Goal: Task Accomplishment & Management: Complete application form

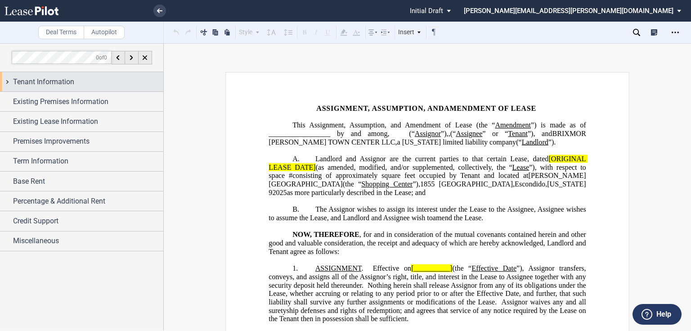
click at [63, 81] on span "Tenant Information" at bounding box center [43, 82] width 61 height 11
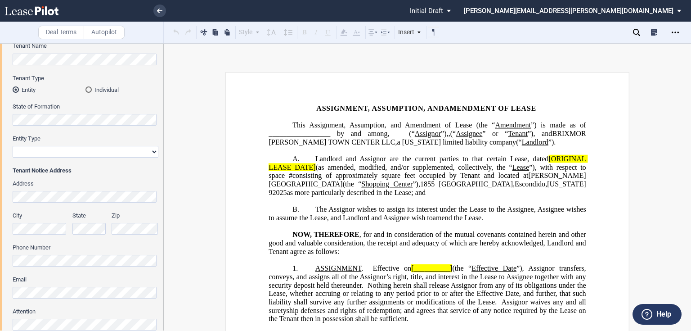
scroll to position [72, 0]
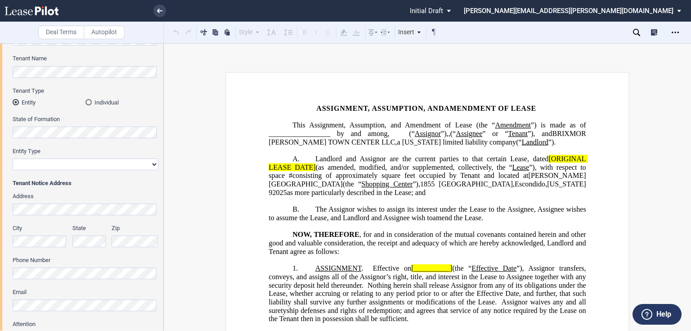
click at [5, 63] on div "Tenant Trade Name Tenant Name Tenant Type Entity Individual State of Formation …" at bounding box center [81, 297] width 163 height 556
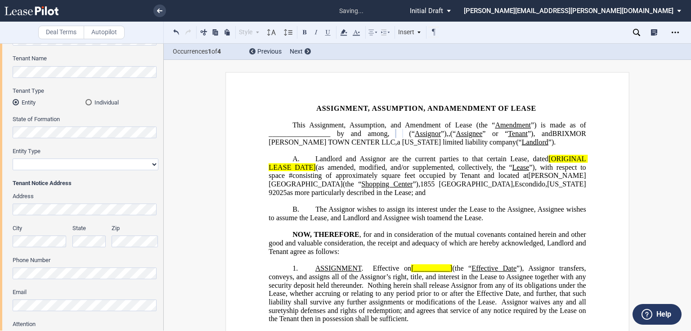
click at [56, 166] on select "Corporation Limited Liability Company General Partnership Limited Partnership O…" at bounding box center [86, 164] width 146 height 12
select select "limited liability company"
click at [13, 158] on select "Corporation Limited Liability Company General Partnership Limited Partnership O…" at bounding box center [86, 164] width 146 height 12
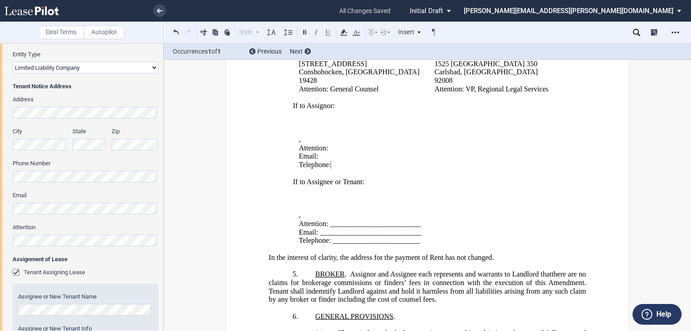
scroll to position [180, 0]
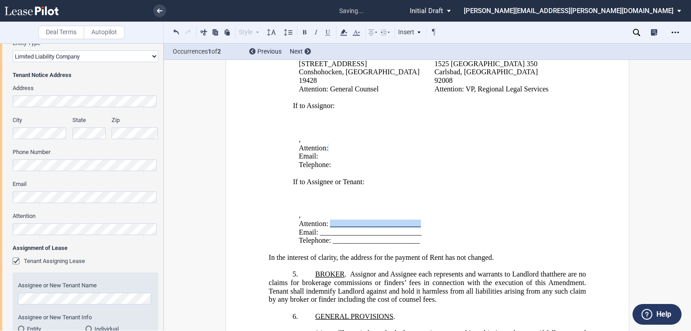
drag, startPoint x: 420, startPoint y: 218, endPoint x: 328, endPoint y: 214, distance: 92.3
click at [328, 220] on p "Attention: _________________________" at bounding box center [432, 224] width 266 height 9
click at [2, 193] on div "Tenant Trade Name Tenant Name Tenant Type Entity Individual State of Formation …" at bounding box center [81, 189] width 163 height 556
drag, startPoint x: 419, startPoint y: 226, endPoint x: 318, endPoint y: 227, distance: 100.4
click at [318, 228] on p "Email: ____________________________" at bounding box center [432, 232] width 266 height 9
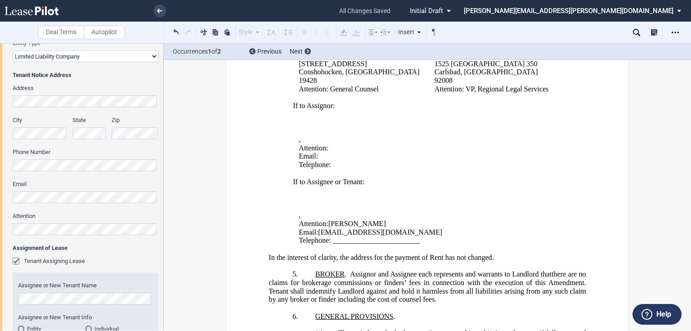
click at [0, 155] on html ".bocls-1{fill:#26354a;fill-rule:evenodd} Loading... × all changes saved Pending…" at bounding box center [345, 165] width 691 height 331
drag, startPoint x: 419, startPoint y: 235, endPoint x: 331, endPoint y: 233, distance: 87.8
click at [331, 236] on p "Telephone: ________________________" at bounding box center [432, 240] width 266 height 9
click at [0, 98] on html ".bocls-1{fill:#26354a;fill-rule:evenodd} Loading... × all changes saved Pending…" at bounding box center [345, 165] width 691 height 331
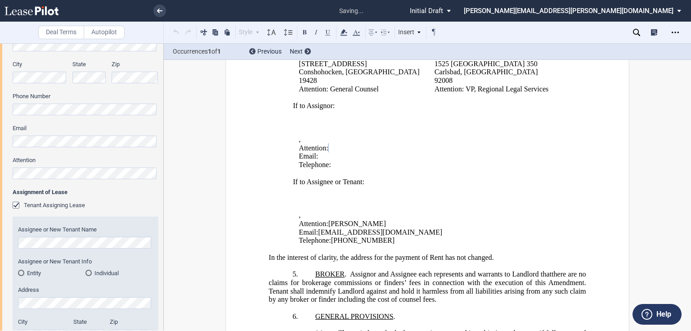
scroll to position [252, 0]
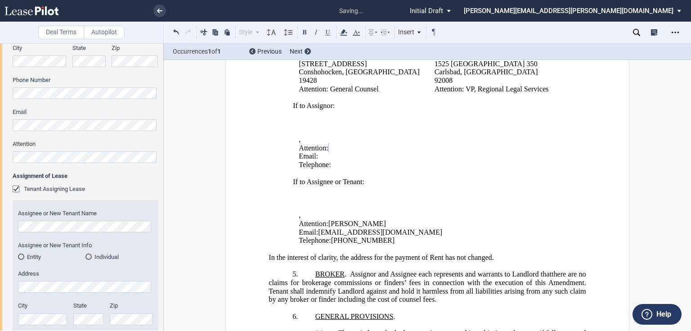
click at [25, 256] on md-radio-button "Entity" at bounding box center [52, 256] width 68 height 8
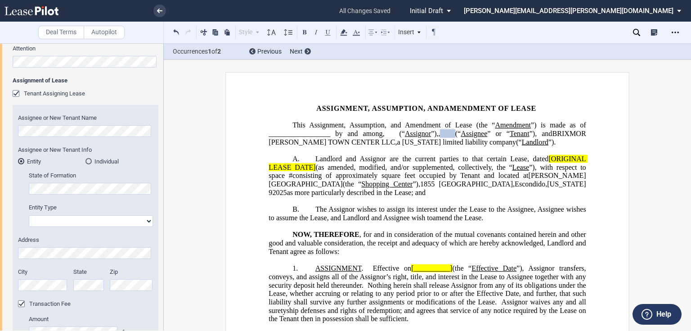
scroll to position [360, 0]
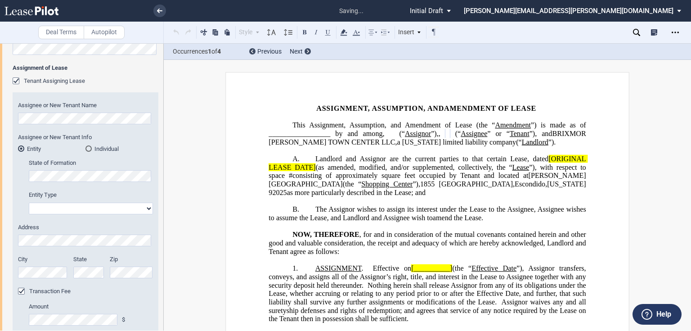
click at [53, 207] on select "Corporation Limited Liability Company General Partnership Limited Partnership O…" at bounding box center [91, 209] width 124 height 12
select select "limited liability company"
click at [29, 203] on select "Corporation Limited Liability Company General Partnership Limited Partnership O…" at bounding box center [91, 209] width 124 height 12
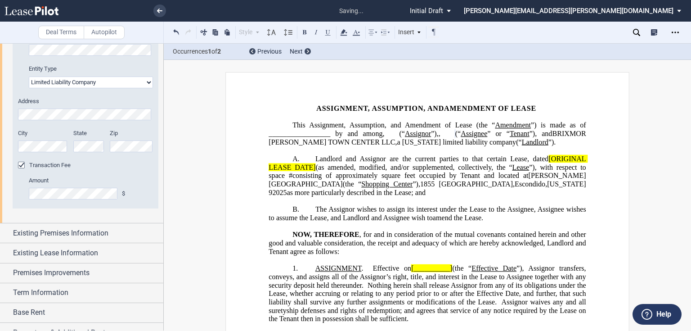
scroll to position [504, 0]
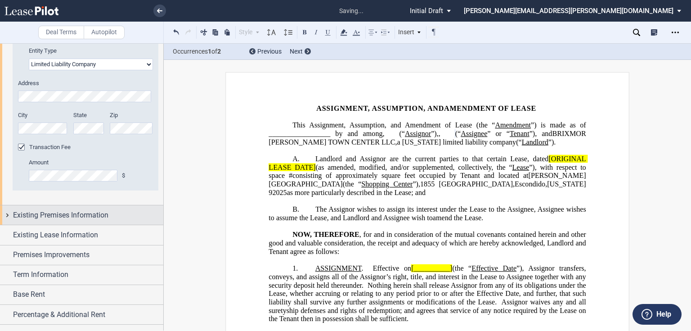
click at [65, 217] on span "Existing Premises Information" at bounding box center [60, 215] width 95 height 11
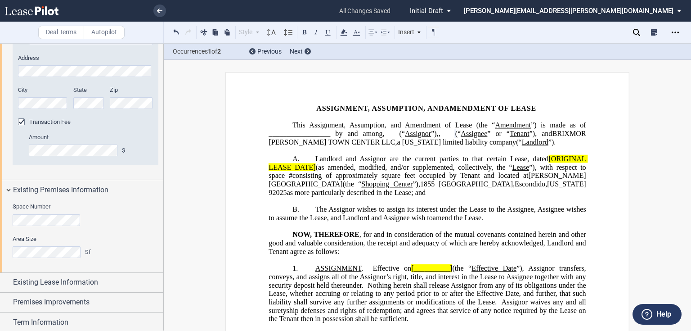
scroll to position [540, 0]
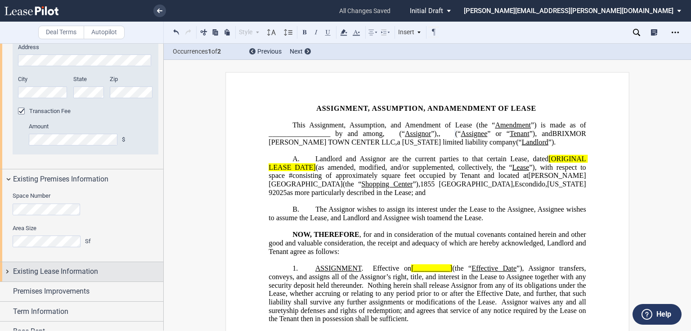
click at [44, 273] on span "Existing Lease Information" at bounding box center [55, 271] width 85 height 11
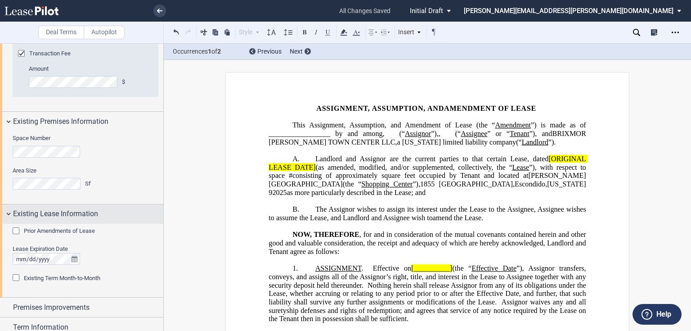
scroll to position [612, 0]
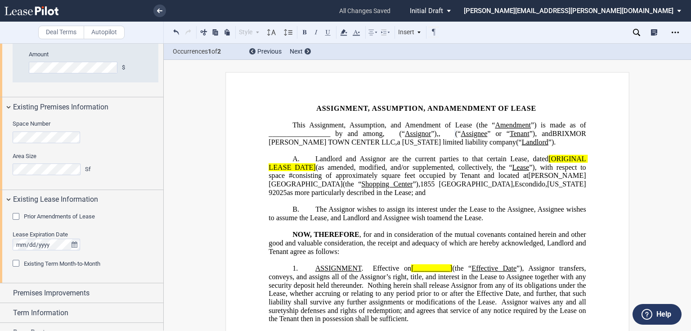
click at [48, 213] on span "Prior Amendments of Lease" at bounding box center [59, 216] width 71 height 7
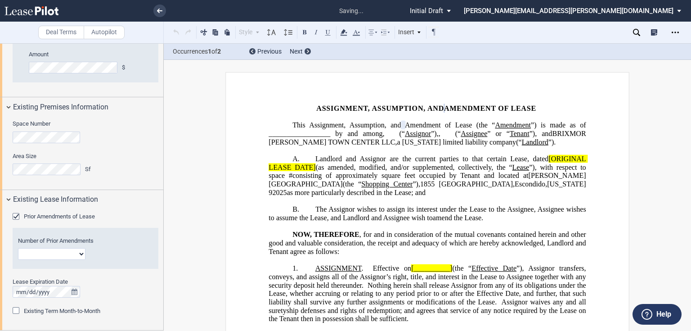
click at [46, 252] on select "1 2 3 4 5 6 7 8 9 10 11 12" at bounding box center [52, 254] width 68 height 12
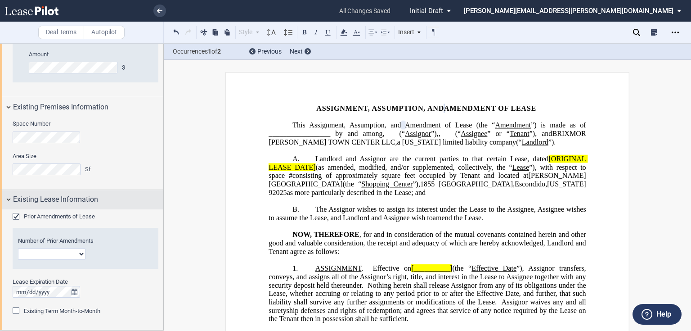
click at [147, 206] on div "Existing Lease Information" at bounding box center [81, 199] width 163 height 19
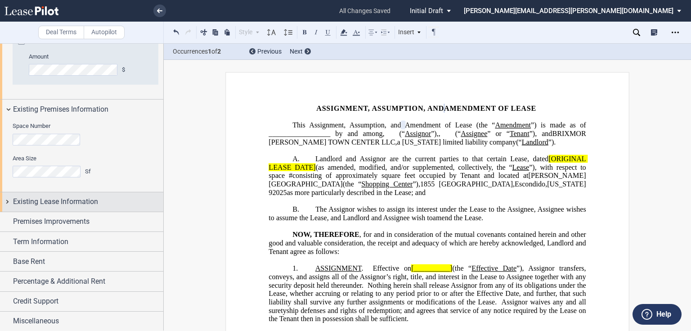
click at [109, 210] on div "Existing Lease Information" at bounding box center [81, 201] width 163 height 19
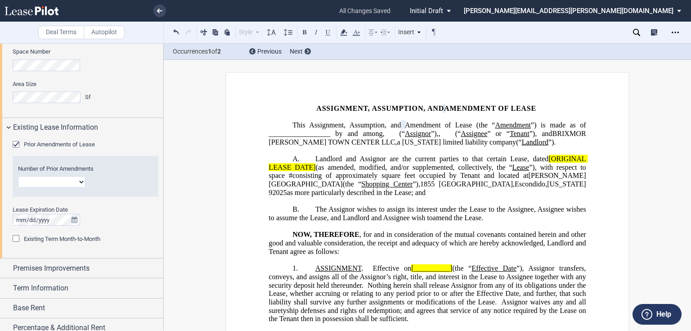
scroll to position [720, 0]
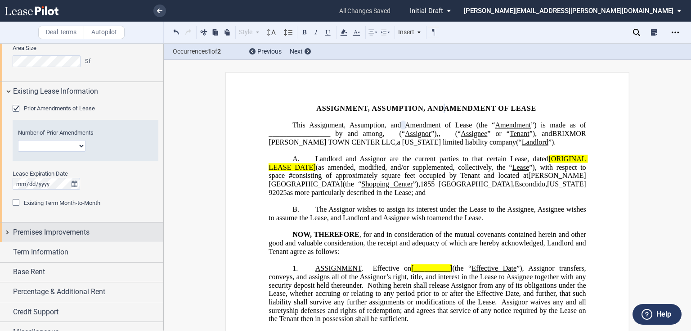
click at [63, 234] on span "Premises Improvements" at bounding box center [51, 232] width 77 height 11
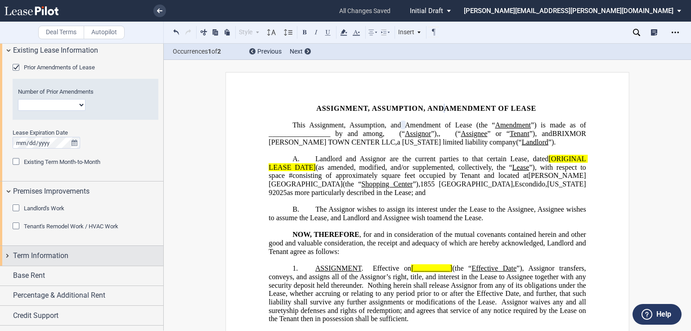
scroll to position [775, 0]
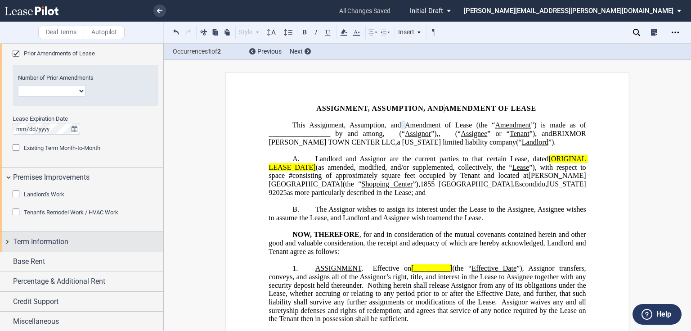
click at [61, 241] on span "Term Information" at bounding box center [40, 241] width 55 height 11
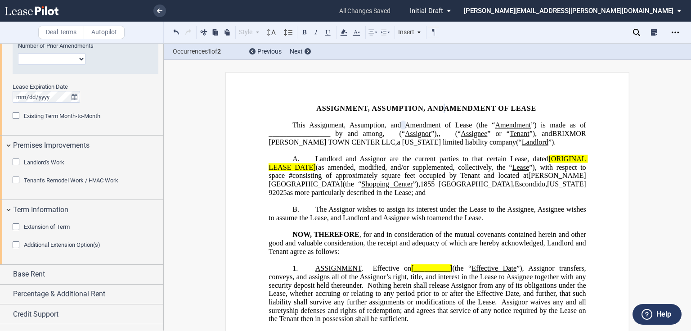
scroll to position [819, 0]
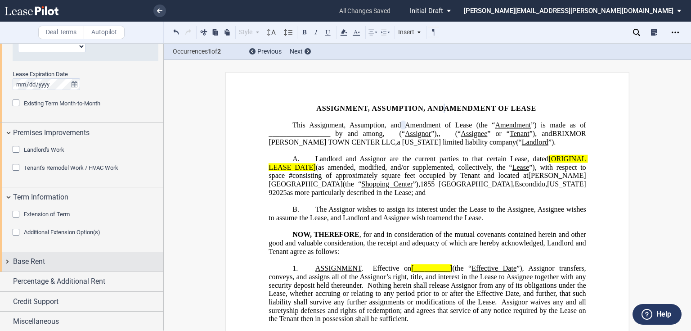
click at [58, 265] on div "Base Rent" at bounding box center [88, 261] width 150 height 11
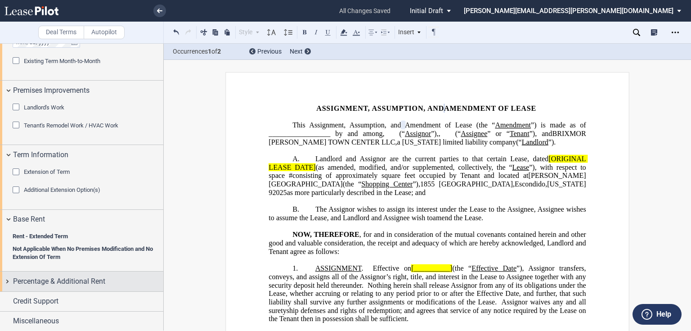
click at [60, 284] on span "Percentage & Additional Rent" at bounding box center [59, 281] width 92 height 11
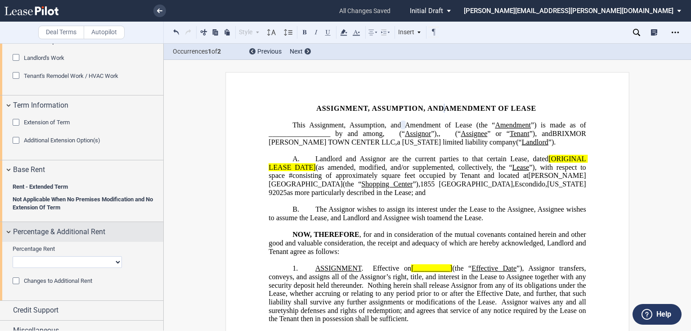
scroll to position [920, 0]
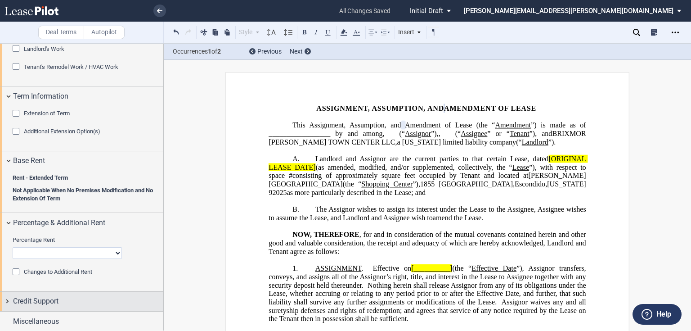
click at [57, 304] on span "Credit Support" at bounding box center [35, 301] width 45 height 11
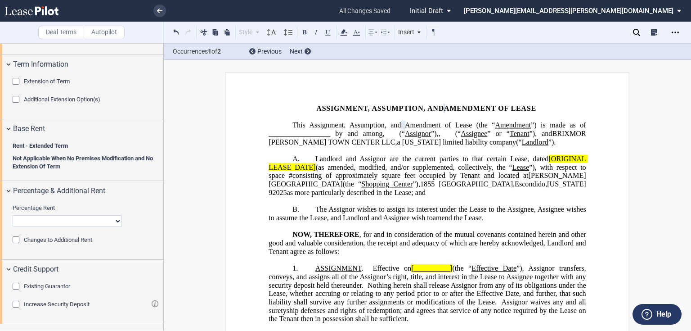
scroll to position [965, 0]
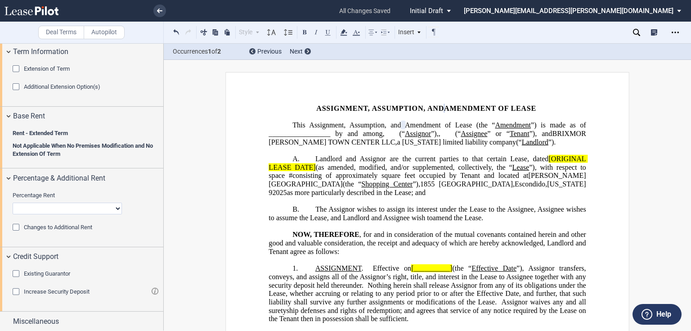
click at [51, 272] on span "Existing Guarantor" at bounding box center [47, 273] width 46 height 7
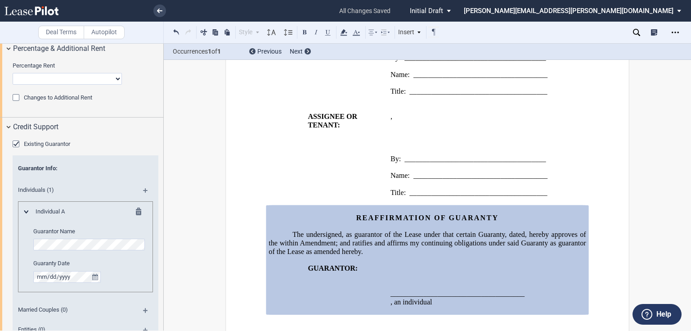
scroll to position [1109, 0]
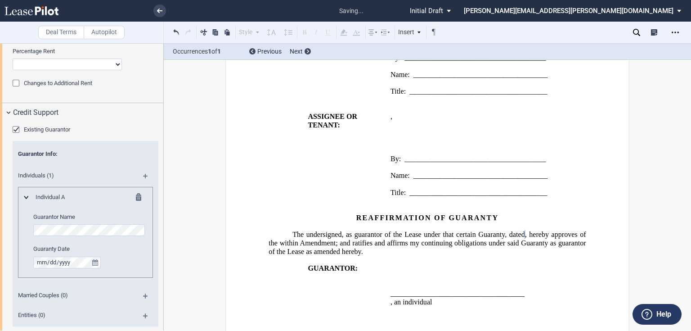
click at [146, 175] on md-icon at bounding box center [149, 179] width 12 height 11
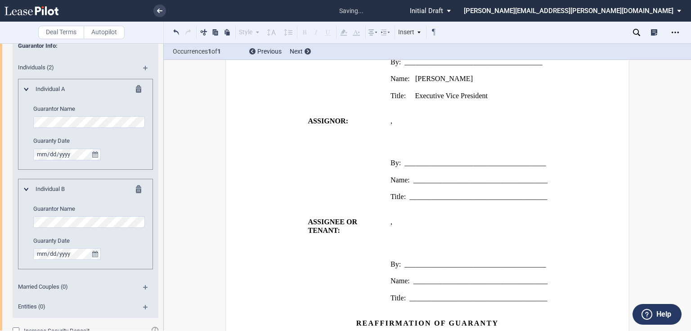
scroll to position [1054, 0]
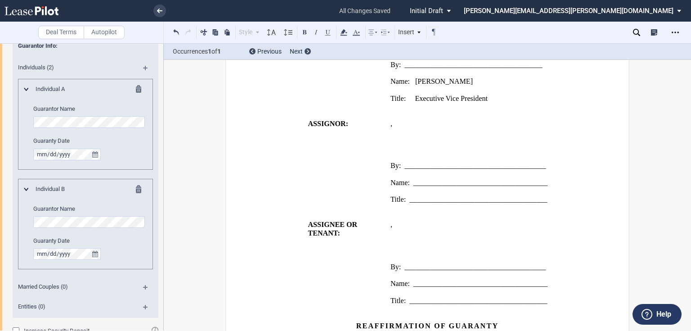
click at [414, 179] on span "_____________________________________" at bounding box center [481, 183] width 134 height 8
click at [549, 179] on p "Name: _____________________________________" at bounding box center [489, 183] width 196 height 9
click at [499, 95] on p "Title: Executive Vice President" at bounding box center [489, 99] width 196 height 9
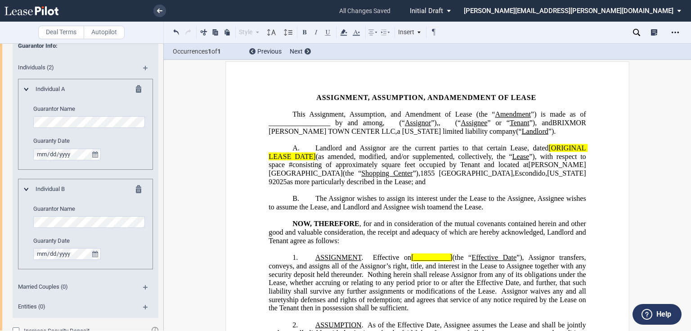
scroll to position [10, 0]
click at [439, 122] on span "”)," at bounding box center [435, 123] width 8 height 8
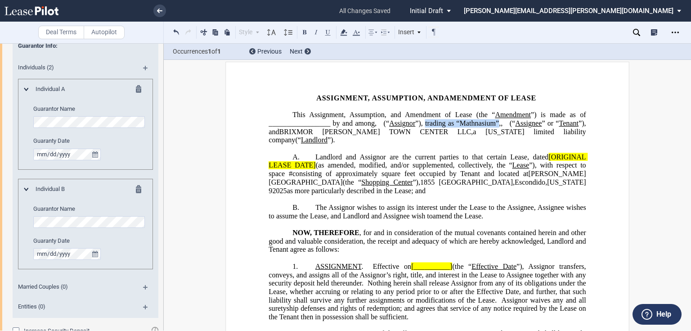
click at [295, 135] on span "”), and" at bounding box center [428, 127] width 319 height 16
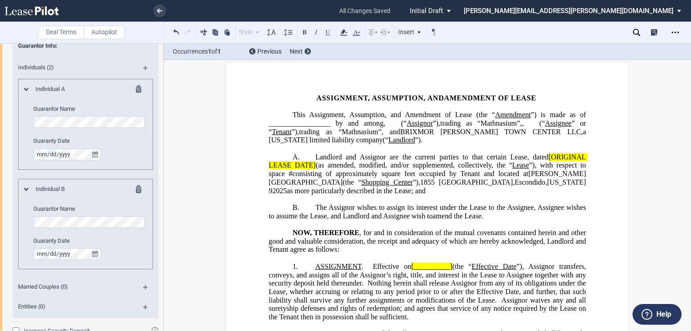
click at [546, 164] on span "[ORIGINAL LEASE DATE]" at bounding box center [428, 161] width 319 height 16
click at [317, 169] on span "(as amended, modified, and/or supplemented, collectively, the “" at bounding box center [414, 165] width 197 height 8
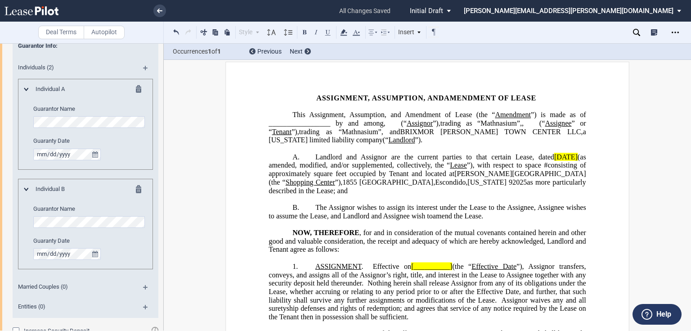
click at [513, 161] on span "Landlord and Assignor are the current parties to that certain Lease, dated" at bounding box center [434, 157] width 239 height 8
click at [347, 34] on icon at bounding box center [343, 32] width 11 height 11
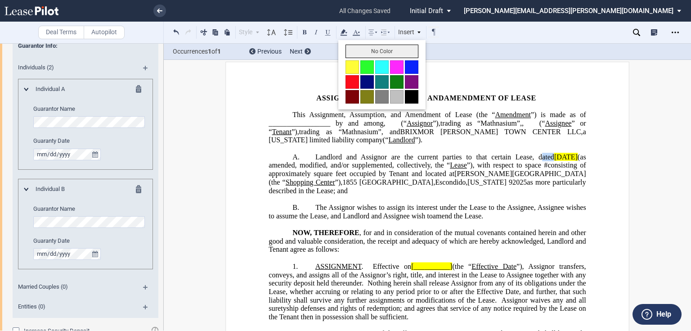
click at [354, 49] on button "No Color" at bounding box center [382, 52] width 73 height 14
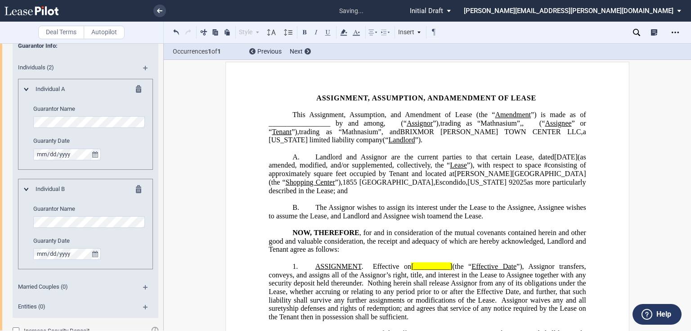
click at [419, 203] on p "﻿" at bounding box center [427, 199] width 317 height 9
click at [376, 270] on span "Effective on" at bounding box center [392, 266] width 38 height 8
click at [373, 270] on span "Effective on" at bounding box center [392, 266] width 38 height 8
click at [455, 270] on span "(the “" at bounding box center [461, 266] width 19 height 8
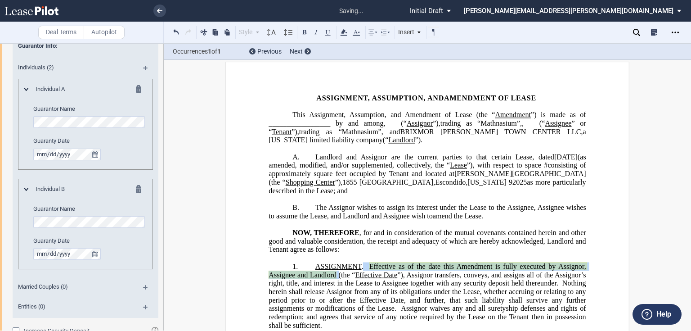
click at [363, 270] on span at bounding box center [366, 266] width 6 height 8
click at [339, 30] on icon at bounding box center [343, 32] width 11 height 11
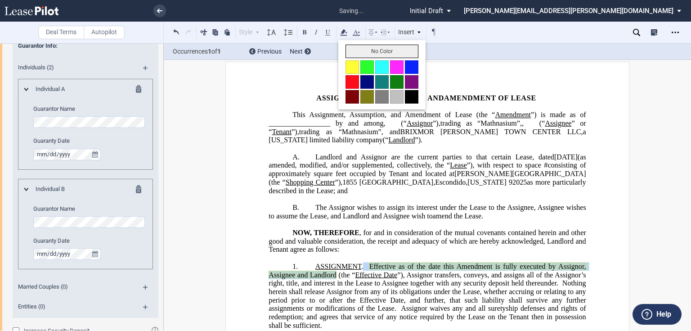
click at [358, 52] on button "No Color" at bounding box center [382, 52] width 73 height 14
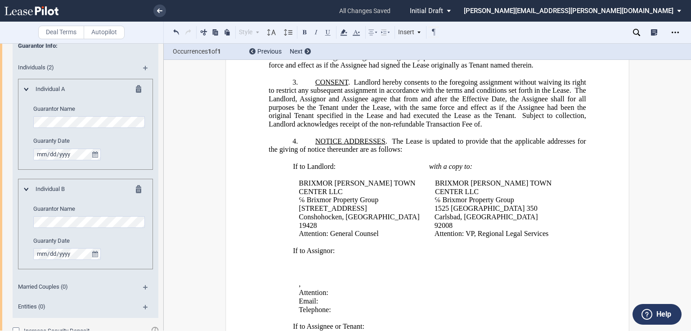
scroll to position [226, 0]
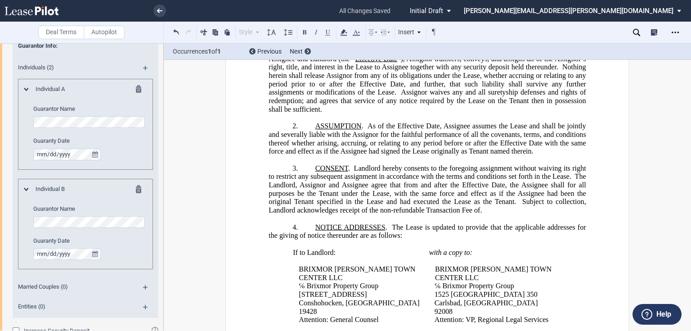
click at [312, 227] on p "4. NOTICE ADDRESSES . The Lease is updated to provide that the applicable addre…" at bounding box center [427, 231] width 317 height 17
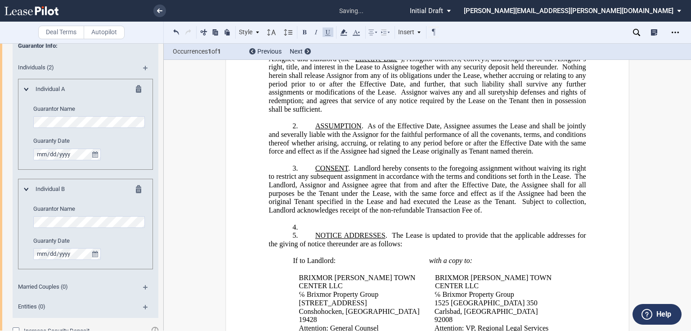
click at [322, 223] on p "﻿" at bounding box center [427, 219] width 317 height 9
click at [321, 227] on p "4. ﻿" at bounding box center [427, 227] width 317 height 9
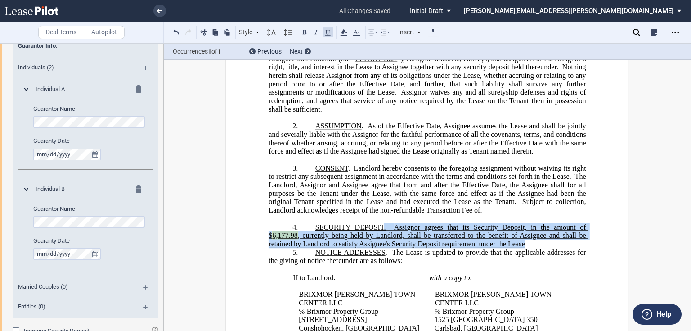
click at [382, 231] on span "SECURITY DEPOSIT." at bounding box center [350, 227] width 71 height 8
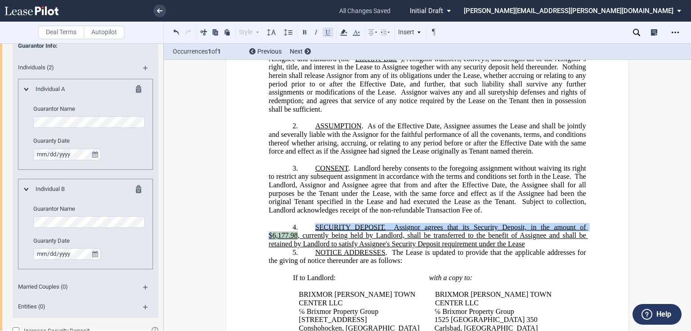
click at [329, 32] on button at bounding box center [328, 32] width 11 height 11
click at [327, 31] on button at bounding box center [328, 32] width 11 height 11
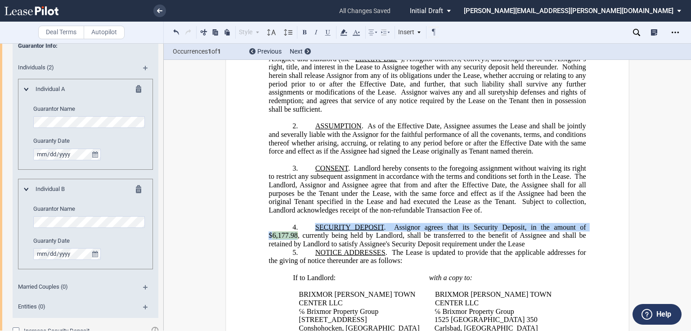
click at [525, 248] on p "4. ﻿ SECURITY DEPOSIT . Assi gnor agrees that its Security Deposit, in the amou…" at bounding box center [427, 235] width 317 height 25
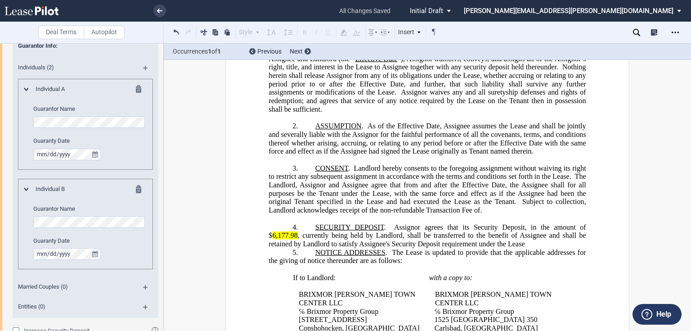
click at [525, 248] on p "4. ﻿ SECURITY DEPOSIT . Assi gnor agrees that its Security Deposit, in the amou…" at bounding box center [427, 235] width 317 height 25
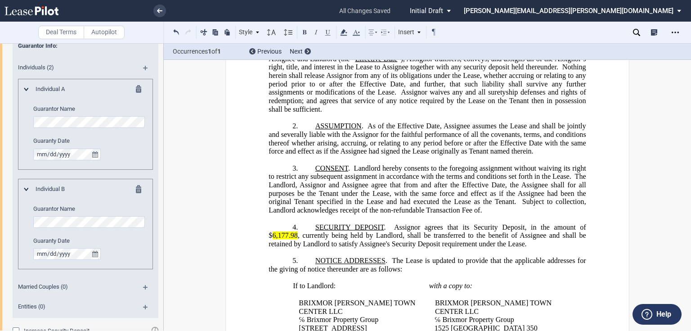
click at [272, 239] on span "6,177.98" at bounding box center [284, 235] width 25 height 8
click at [296, 239] on span ", currently being held by Landlord, shall be transferred to the benefit of Assi…" at bounding box center [428, 239] width 319 height 16
click at [269, 238] on span "gnor agrees that its Security Deposit, in the amount of $" at bounding box center [428, 231] width 319 height 16
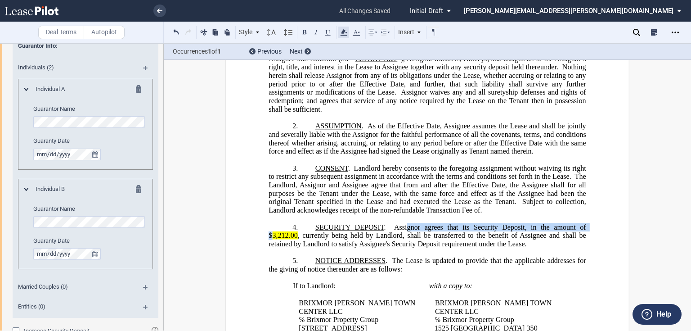
click at [342, 29] on icon at bounding box center [343, 32] width 11 height 11
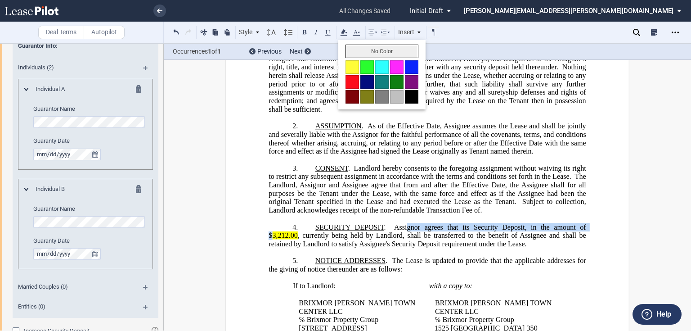
click at [355, 54] on button "No Color" at bounding box center [382, 52] width 73 height 14
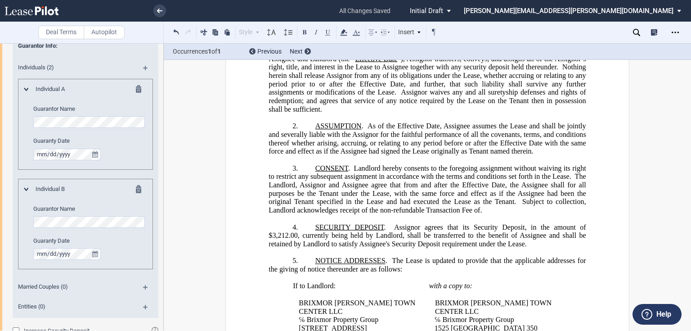
click at [308, 239] on span ", currently being held by Landlord, shall be transferred to the benefit of Assi…" at bounding box center [428, 239] width 319 height 16
click at [315, 265] on span "NOTICE ADDRESSES" at bounding box center [350, 261] width 70 height 8
click at [311, 262] on p "5. NOTICE ADDRESSES . The Lease is updated to provide that the applicable addre…" at bounding box center [427, 265] width 317 height 17
click at [540, 248] on p "4. ﻿ SECURITY DEPOSIT . Assi gnor agrees that its Security Deposit, in the amou…" at bounding box center [427, 235] width 317 height 25
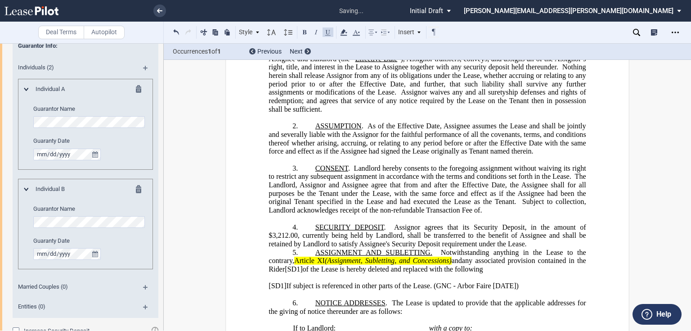
click at [539, 247] on p "4. ﻿ SECURITY DEPOSIT . Assi gnor agrees that its Security Deposit, in the amou…" at bounding box center [427, 235] width 317 height 25
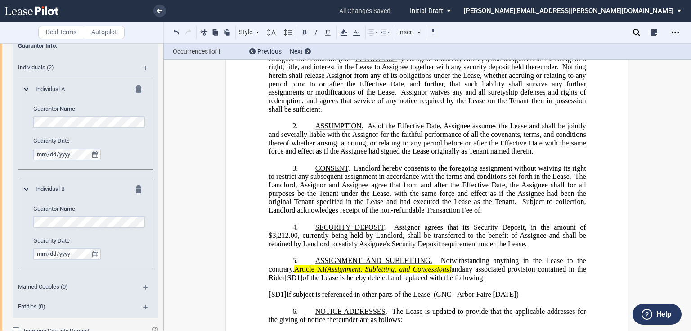
click at [540, 248] on p "4. ﻿ SECURITY DEPOSIT . Assi gnor agrees that its Security Deposit, in the amou…" at bounding box center [427, 235] width 317 height 25
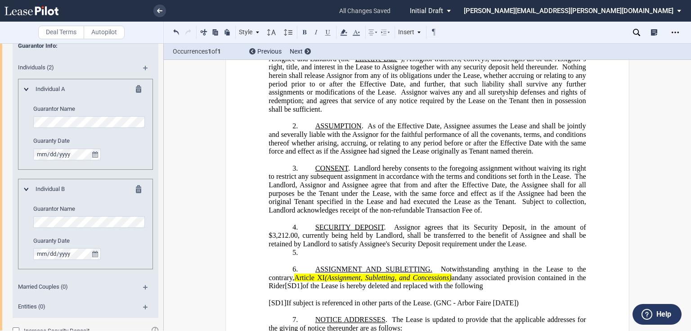
click at [319, 254] on p "5. ​" at bounding box center [427, 252] width 317 height 9
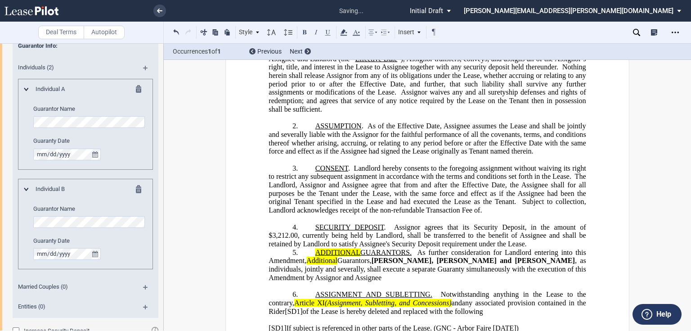
click at [536, 246] on p "4. ﻿ SECURITY DEPOSIT . Assi gnor agrees that its Security Deposit, in the amou…" at bounding box center [427, 235] width 317 height 25
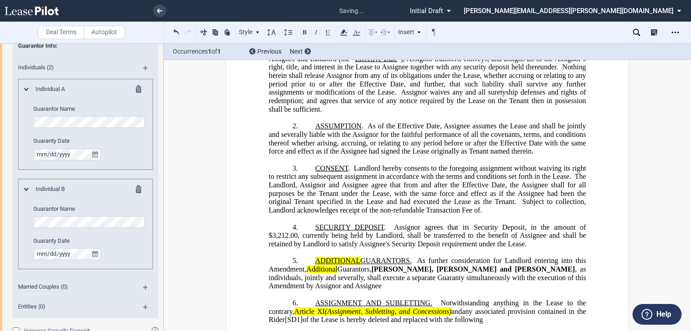
click at [338, 290] on p "5. ​ ADDITIONAL GUARANTORS. As further consideration for Landlord entering into…" at bounding box center [427, 274] width 317 height 34
click at [378, 271] on span "[PERSON_NAME], [PERSON_NAME] and [PERSON_NAME]" at bounding box center [473, 269] width 203 height 8
click at [515, 271] on span ", as individuals, jointly and severally, shall execute a separate Guaranty simu…" at bounding box center [428, 277] width 319 height 25
click at [310, 265] on p "5. ​ ADDITIONAL GUARANTORS. As further consideration for Landlord entering into…" at bounding box center [427, 274] width 317 height 34
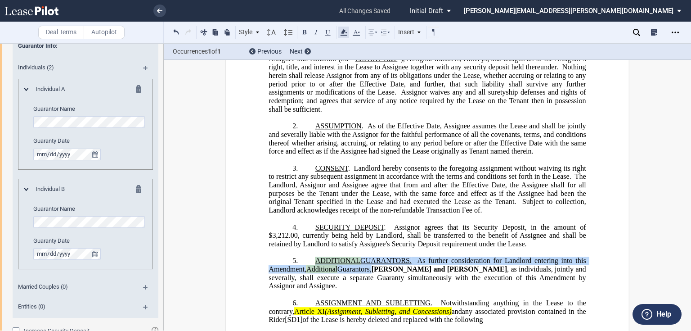
click at [345, 33] on icon at bounding box center [343, 32] width 11 height 11
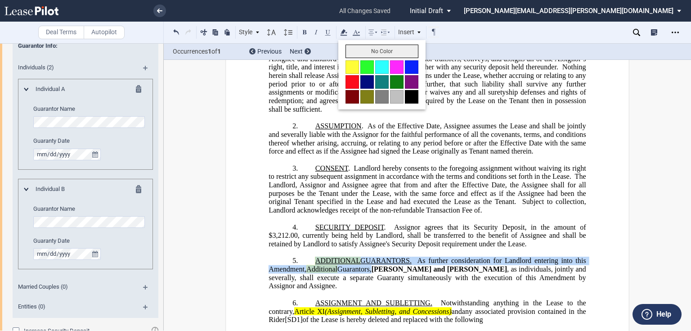
click at [350, 51] on button "No Color" at bounding box center [382, 52] width 73 height 14
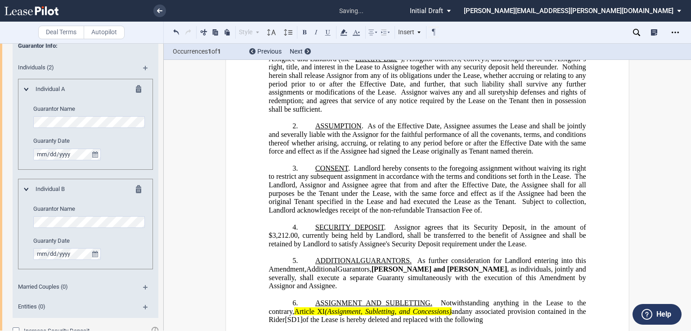
click at [389, 187] on span "The Landlord, Assignor and Assignee agree that from and after the Effective Dat…" at bounding box center [428, 188] width 319 height 33
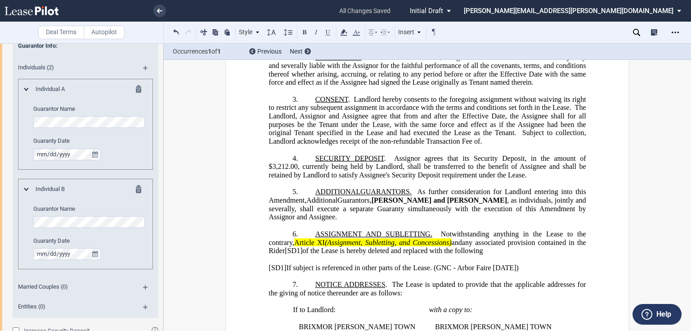
scroll to position [334, 0]
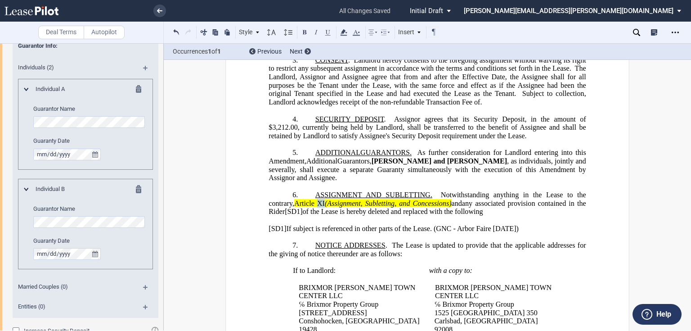
drag, startPoint x: 316, startPoint y: 205, endPoint x: 323, endPoint y: 205, distance: 6.3
click at [323, 205] on span "Article XI" at bounding box center [309, 203] width 31 height 8
click at [366, 207] on span "(Assignment, Subletting, and Concessions)" at bounding box center [387, 203] width 127 height 8
drag, startPoint x: 405, startPoint y: 207, endPoint x: 458, endPoint y: 205, distance: 53.1
click at [458, 205] on span "(Assignment and Subletting, and Concessions)" at bounding box center [393, 203] width 139 height 8
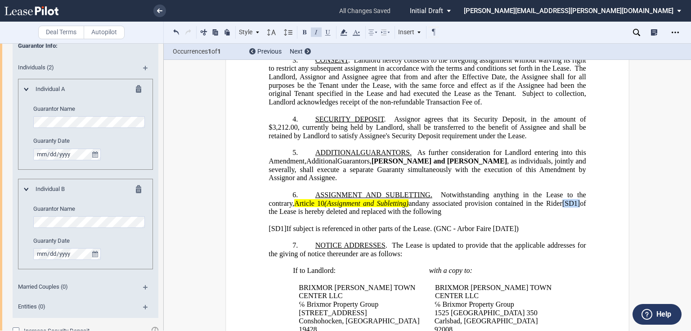
drag, startPoint x: 559, startPoint y: 208, endPoint x: 576, endPoint y: 207, distance: 17.2
click at [576, 207] on span "ASSIGNMENT AND SUBLETTING. Notwithstanding anything in the Lease to the contrar…" at bounding box center [428, 203] width 319 height 25
drag, startPoint x: 531, startPoint y: 227, endPoint x: 261, endPoint y: 231, distance: 270.9
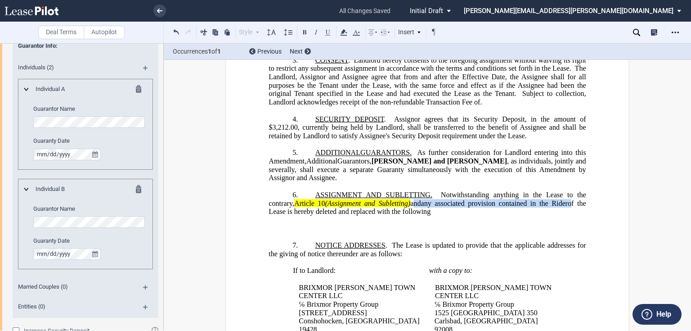
drag, startPoint x: 411, startPoint y: 208, endPoint x: 568, endPoint y: 209, distance: 157.1
click at [568, 209] on span "ASSIGNMENT AND SUBLETTING. Notwithstanding anything in the Lease to the contrar…" at bounding box center [428, 203] width 319 height 25
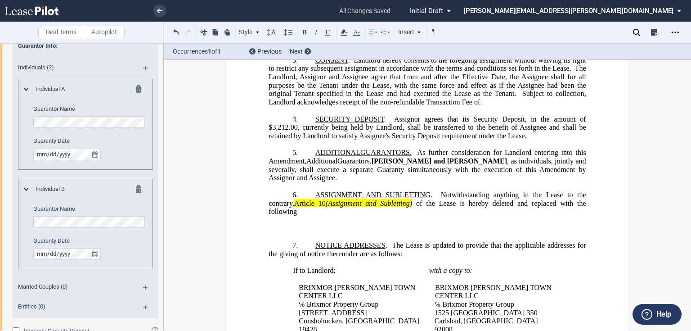
click at [311, 218] on p "﻿" at bounding box center [427, 220] width 317 height 9
click at [306, 214] on p "6. ​ ASSIGNMENT AND SUBLETTING. Notwithstanding anything in the Lease to the co…" at bounding box center [427, 203] width 317 height 25
click at [670, 32] on div "Open Lease options menu" at bounding box center [675, 32] width 14 height 14
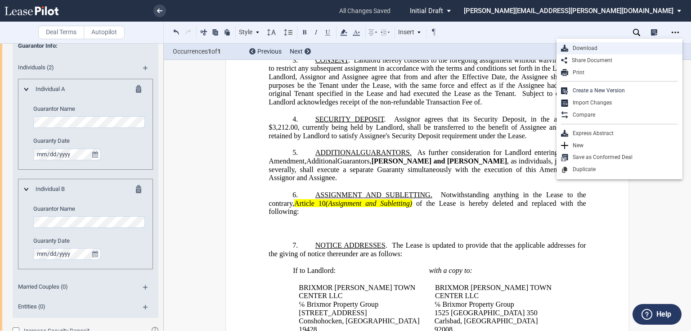
click at [590, 52] on div "Download" at bounding box center [620, 48] width 126 height 12
